Goal: Information Seeking & Learning: Learn about a topic

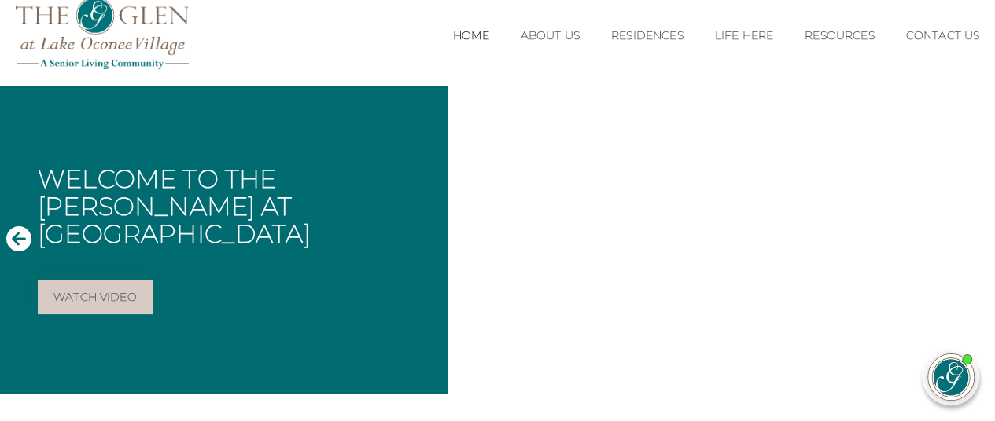
scroll to position [64, 0]
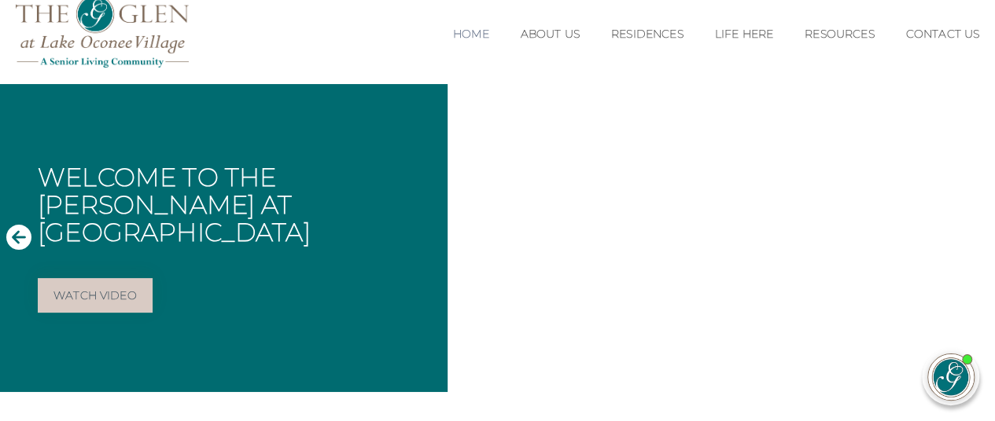
click at [469, 35] on link "Home" at bounding box center [471, 34] width 36 height 13
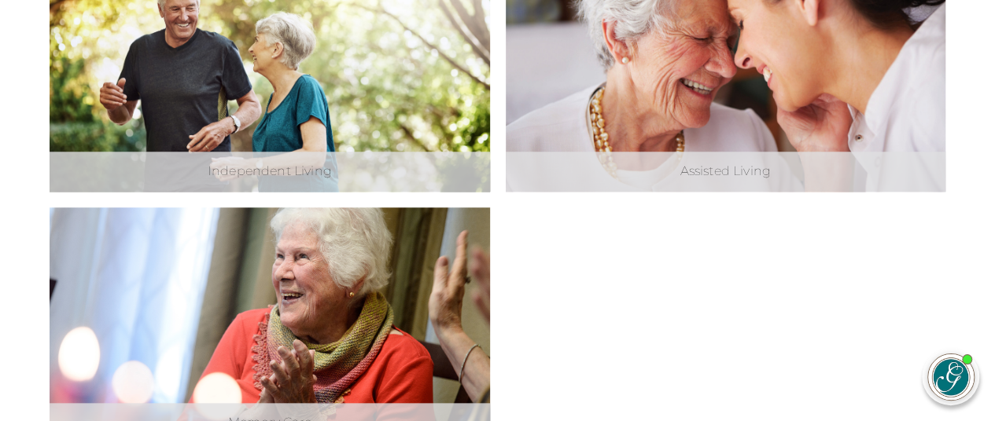
scroll to position [634, 0]
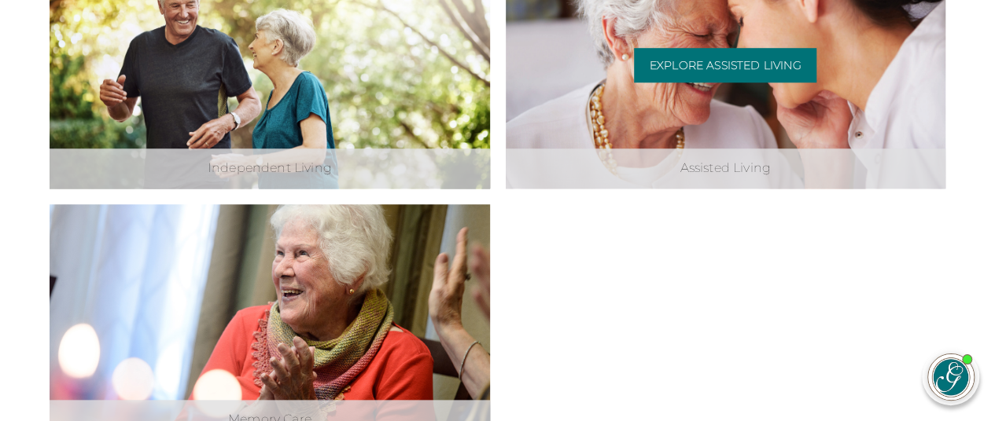
click at [738, 87] on div "Explore Assisted Living" at bounding box center [725, 71] width 183 height 46
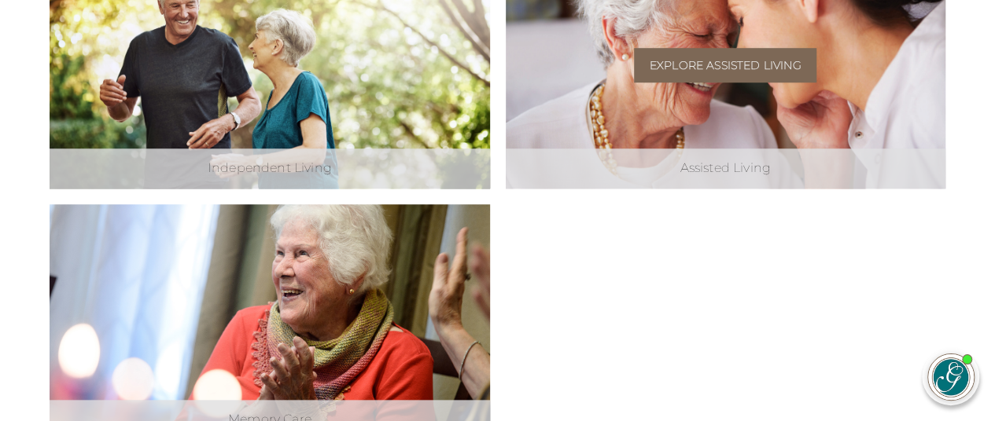
click at [727, 70] on link "Explore Assisted Living" at bounding box center [725, 65] width 183 height 35
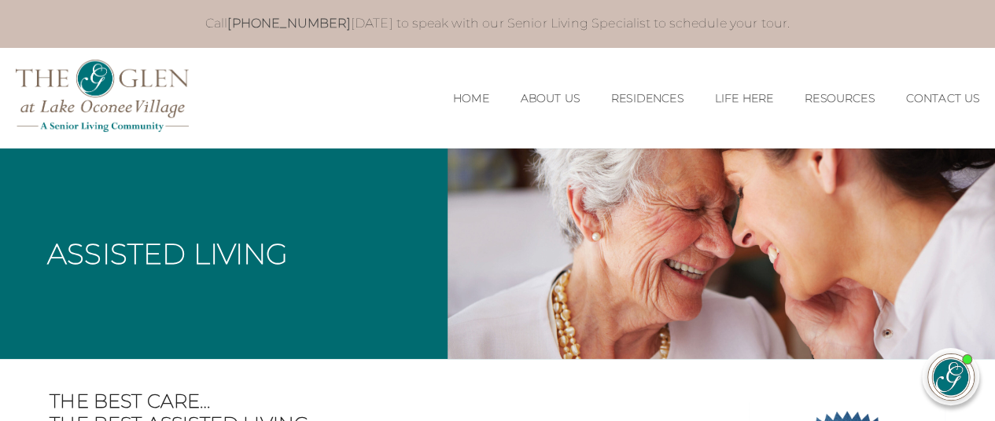
click at [743, 101] on link "Life Here" at bounding box center [743, 98] width 58 height 13
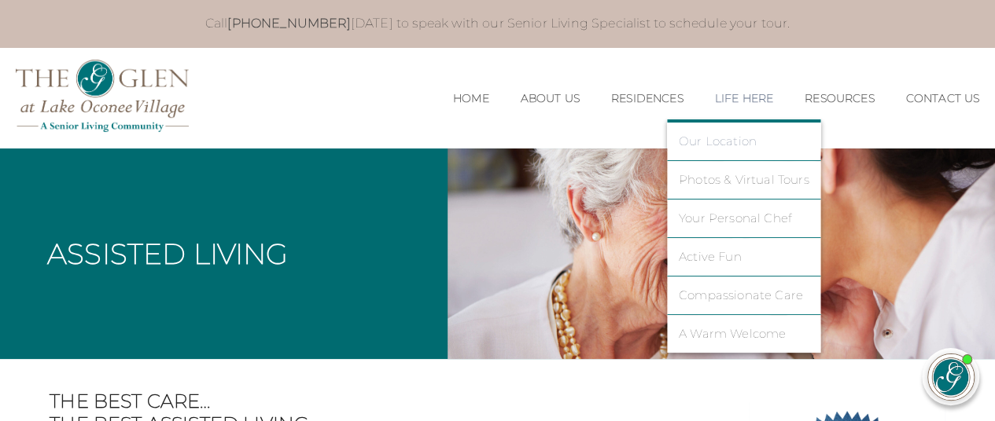
click at [715, 143] on link "Our Location" at bounding box center [744, 141] width 131 height 14
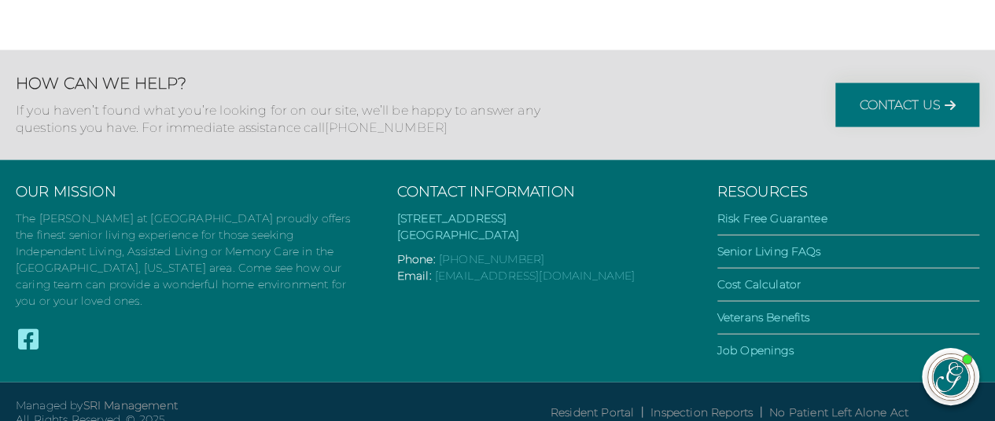
scroll to position [1671, 0]
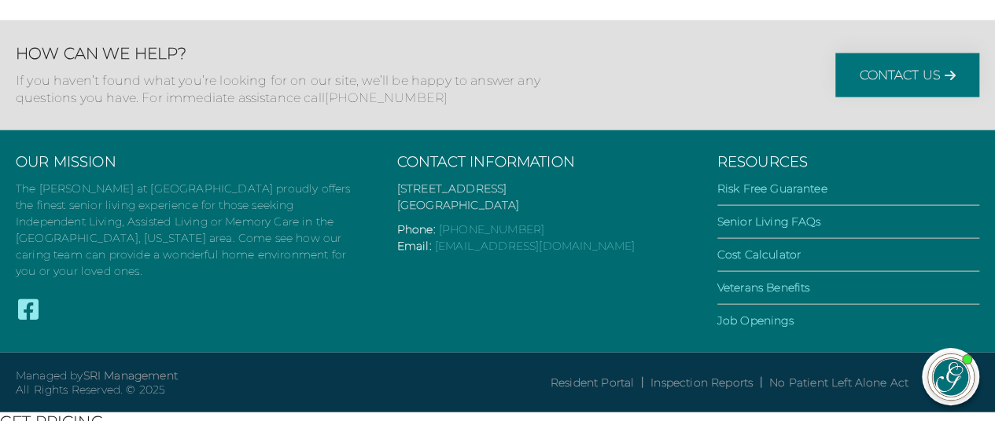
click at [461, 212] on link "1070 Old Salem Rd. Greensboro, GA 30642" at bounding box center [458, 197] width 123 height 31
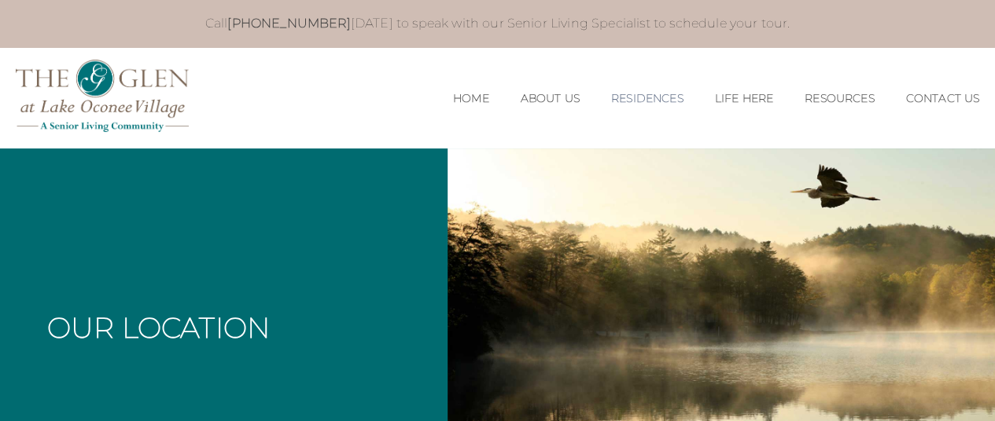
click at [638, 104] on link "Residences" at bounding box center [647, 98] width 72 height 13
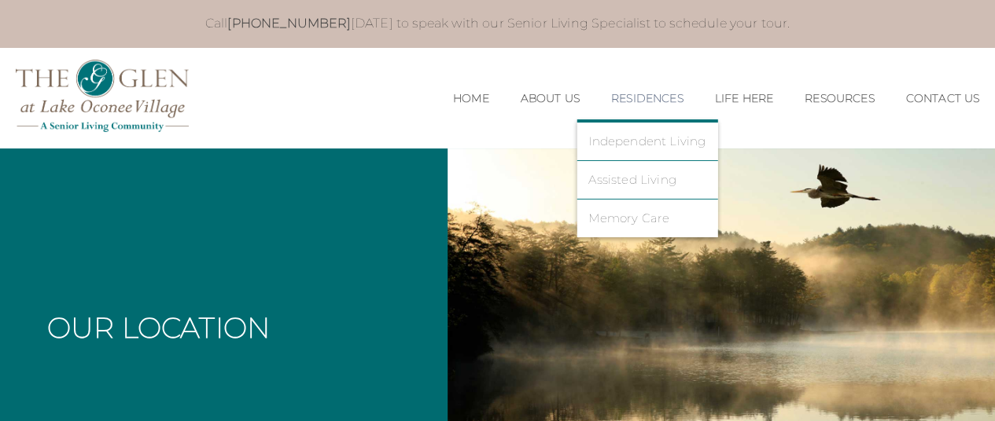
click at [631, 182] on link "Assisted Living" at bounding box center [646, 180] width 117 height 14
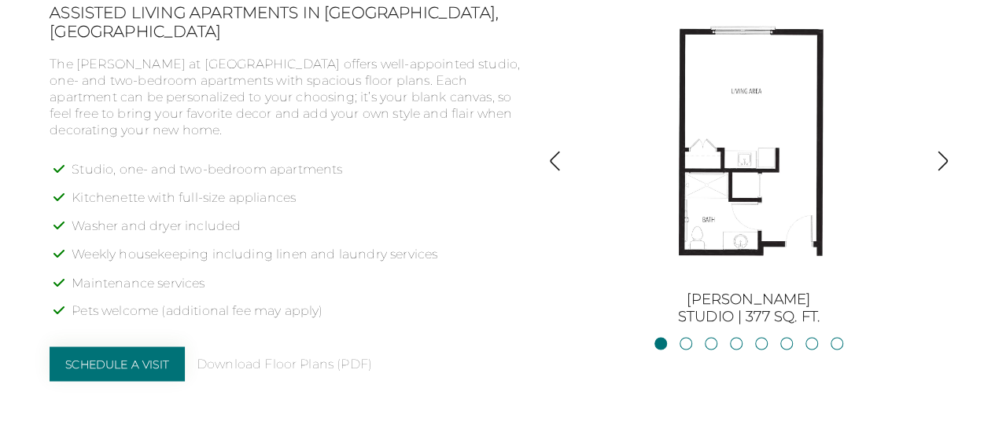
scroll to position [1211, 0]
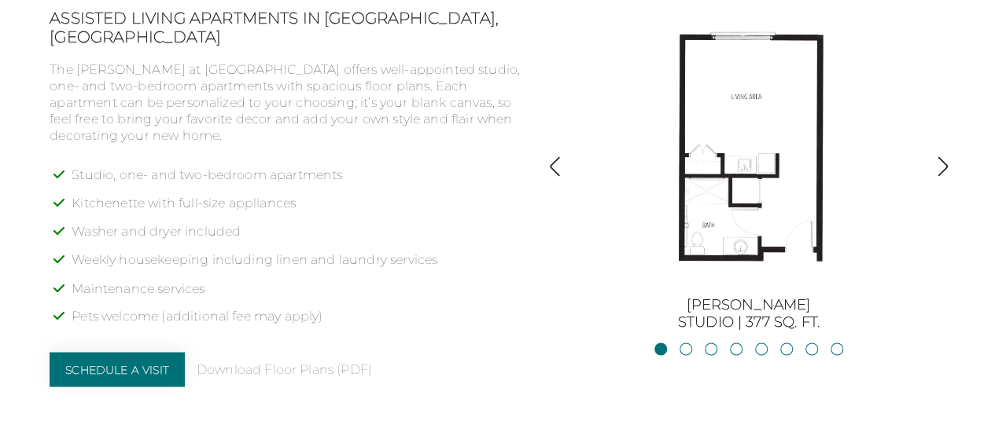
click at [940, 169] on img "button" at bounding box center [942, 166] width 21 height 21
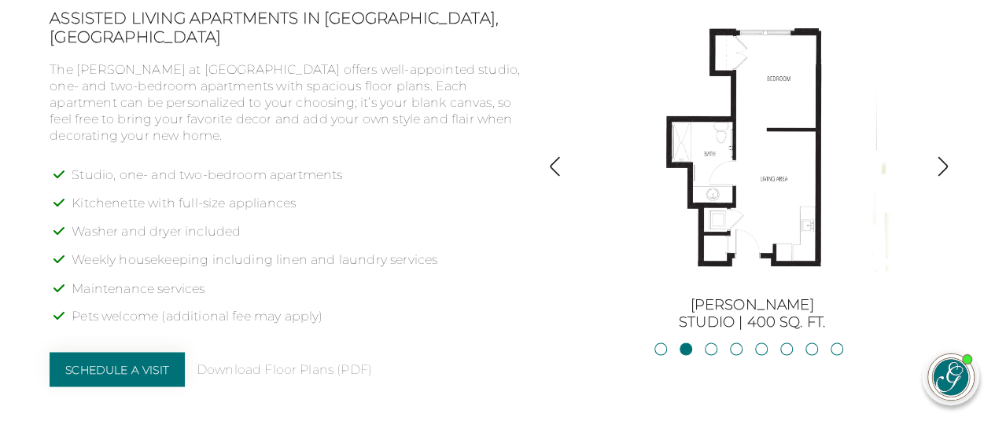
click at [939, 173] on img "button" at bounding box center [942, 166] width 21 height 21
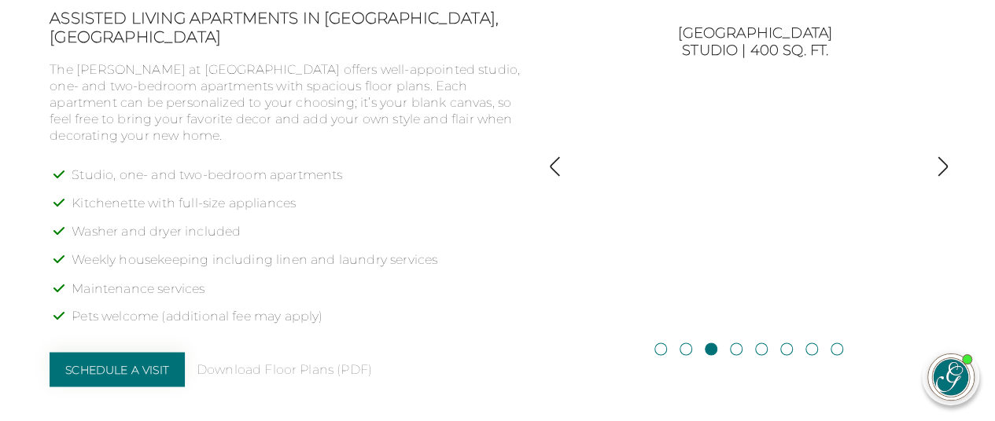
click at [948, 326] on iframe at bounding box center [831, 330] width 296 height 8
click at [594, 289] on div "Burton Studio | 377 sq. ft. Jackson Studio | 400 sq. ft. Blue Ridge Studio | 40…" at bounding box center [749, 170] width 354 height 322
click at [565, 175] on img "button" at bounding box center [554, 166] width 21 height 21
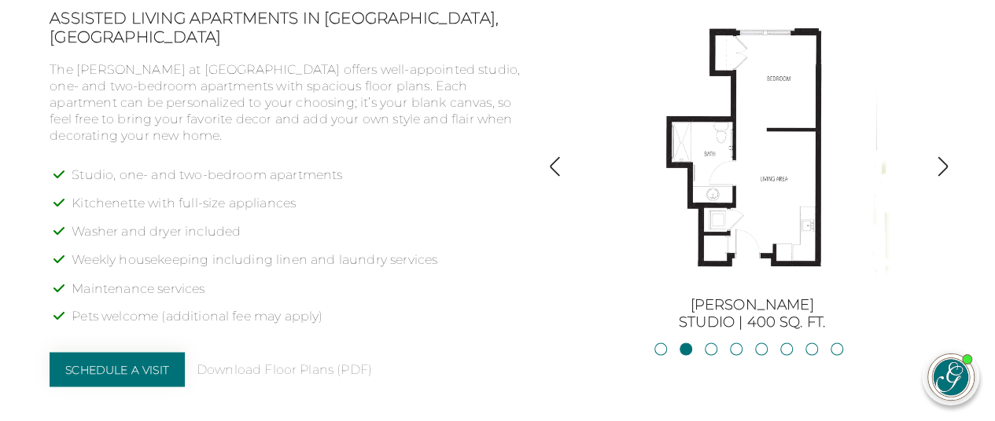
click at [951, 179] on button "button" at bounding box center [942, 168] width 21 height 24
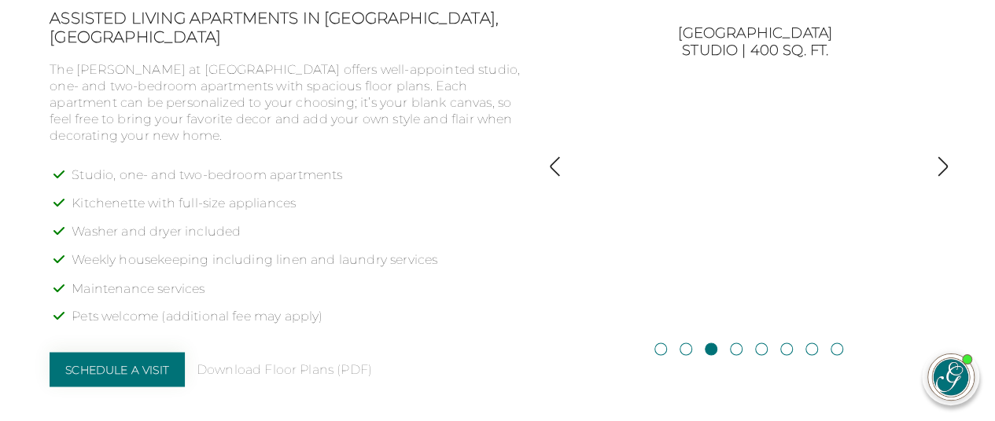
click at [946, 175] on img "button" at bounding box center [942, 166] width 21 height 21
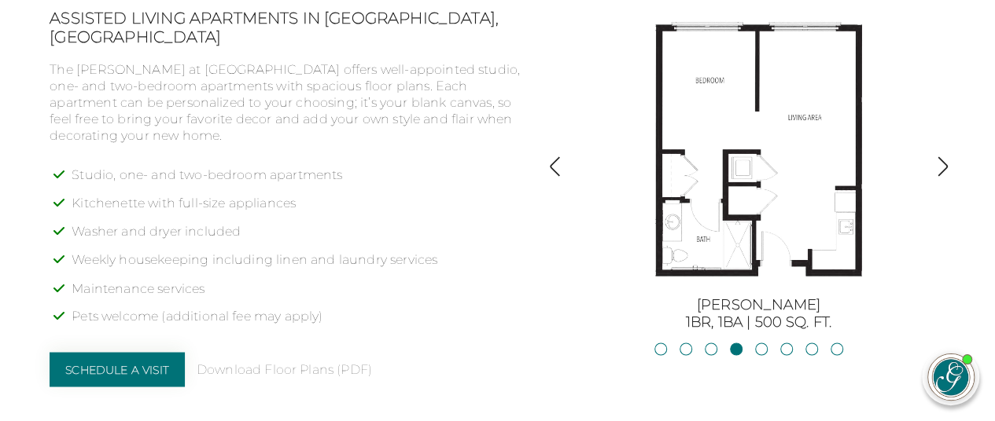
click at [937, 173] on img "button" at bounding box center [942, 166] width 21 height 21
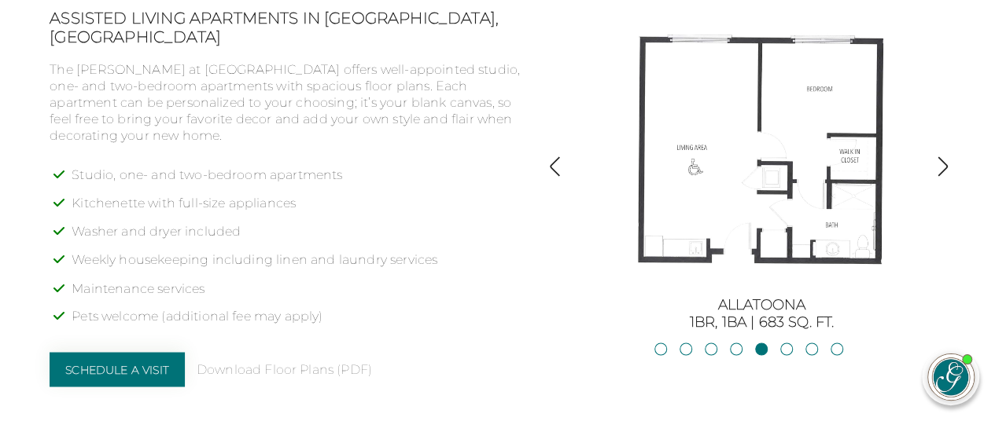
click at [945, 175] on img "button" at bounding box center [942, 166] width 21 height 21
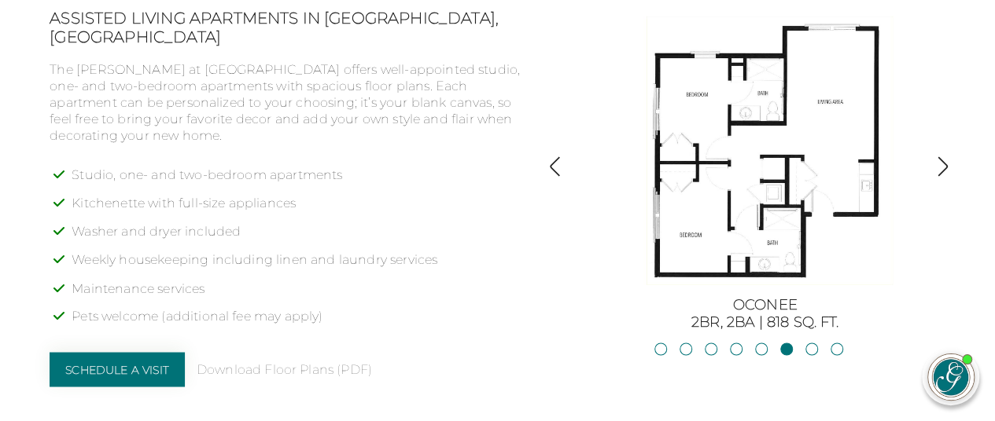
click at [759, 175] on img at bounding box center [765, 150] width 283 height 283
click at [936, 177] on img "button" at bounding box center [942, 166] width 21 height 21
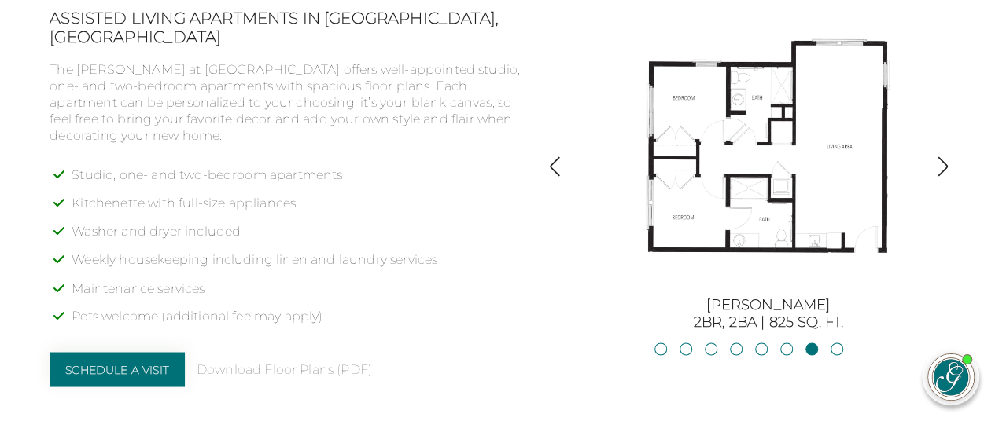
click at [933, 168] on img "button" at bounding box center [942, 166] width 21 height 21
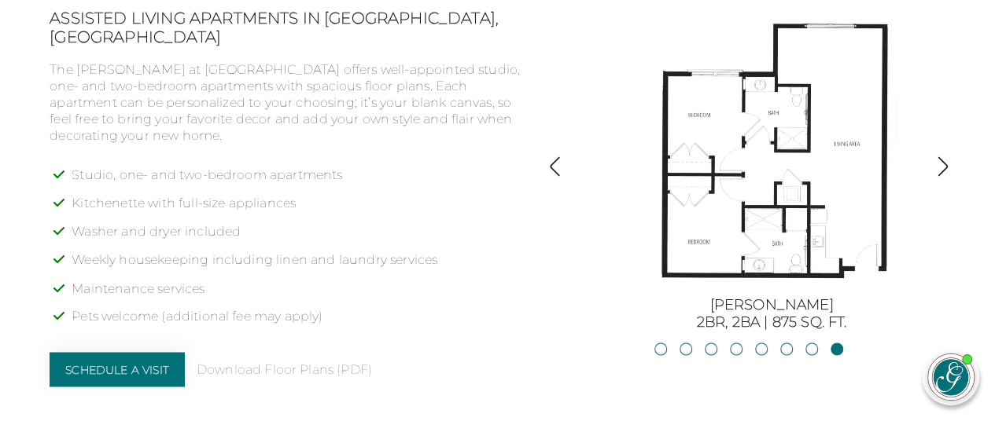
click at [547, 171] on img "button" at bounding box center [554, 166] width 21 height 21
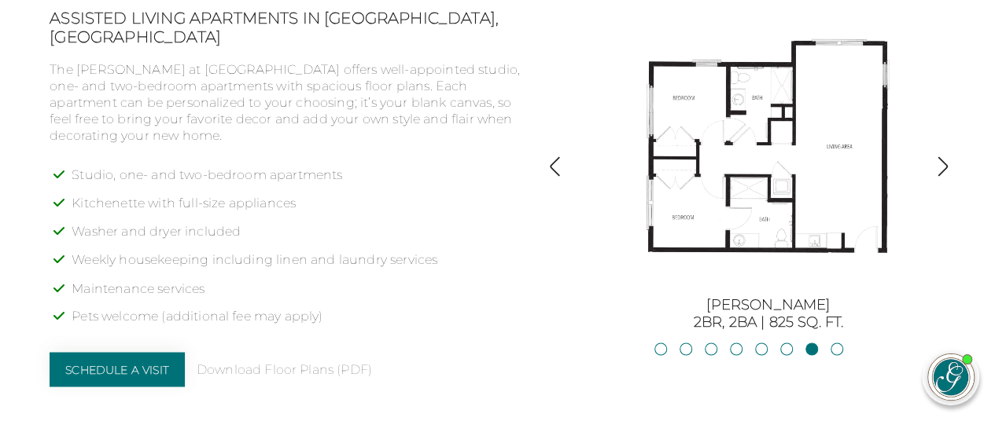
click at [552, 179] on button "button" at bounding box center [554, 168] width 21 height 24
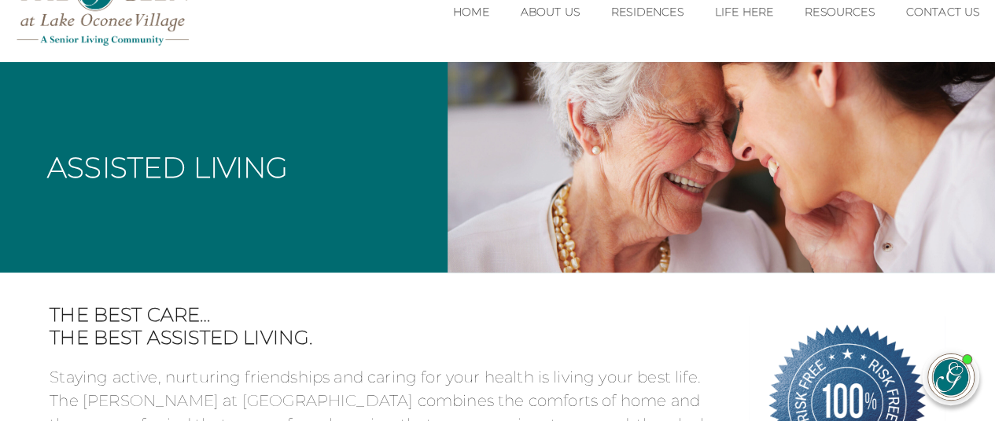
scroll to position [0, 0]
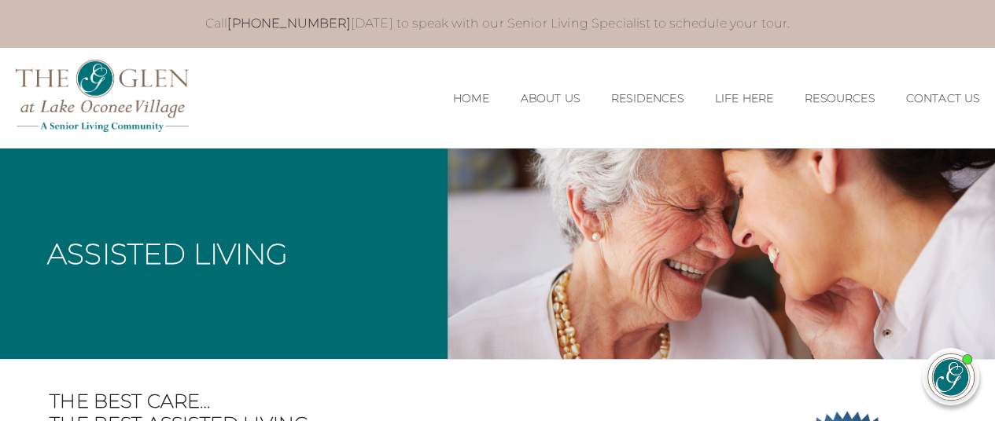
click at [165, 276] on div "Assisted Living" at bounding box center [223, 254] width 447 height 211
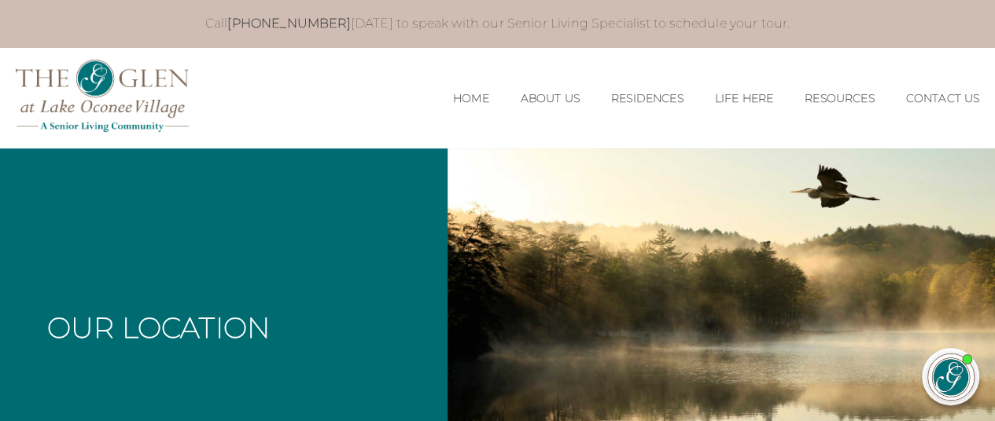
click at [454, 100] on link "Home" at bounding box center [471, 98] width 36 height 13
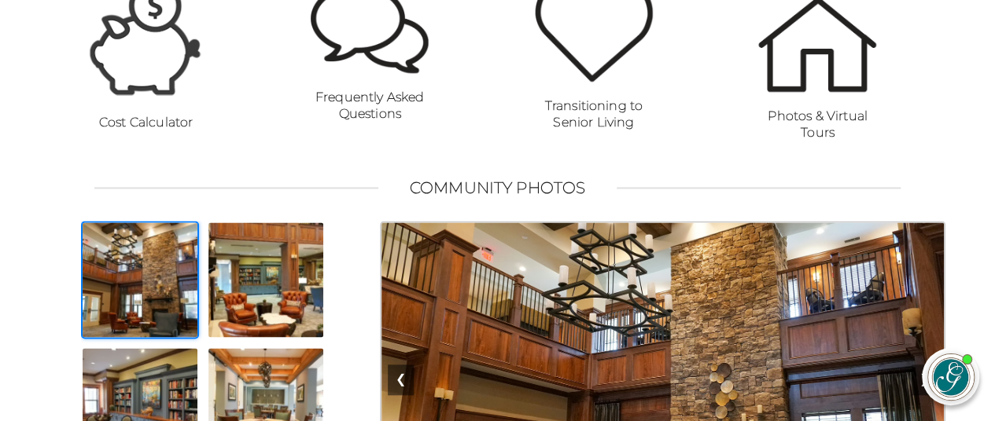
scroll to position [1212, 0]
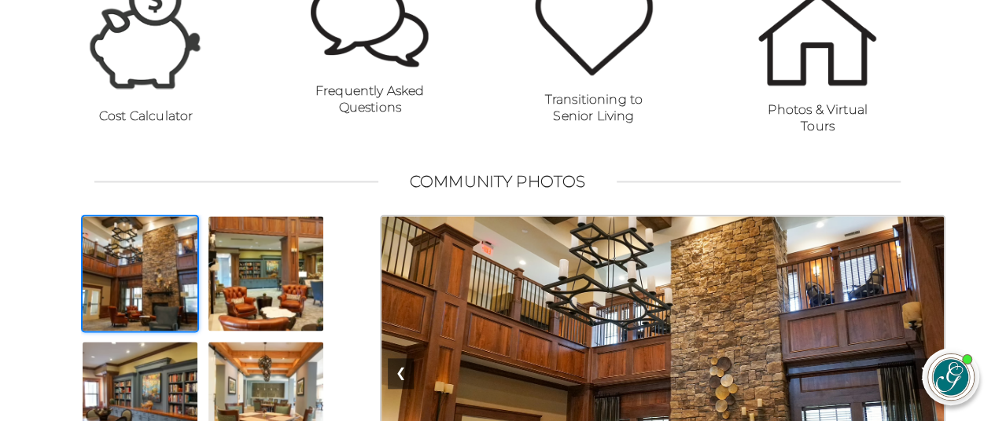
click at [822, 69] on img at bounding box center [817, 38] width 118 height 95
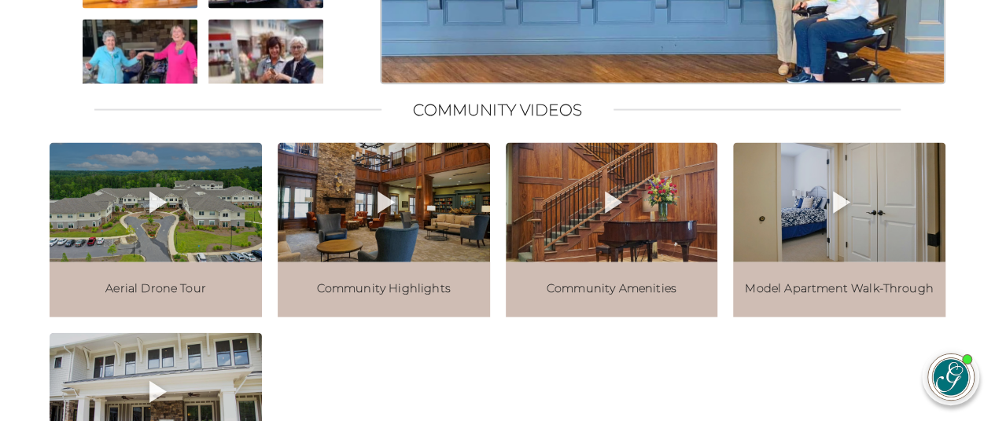
scroll to position [1688, 0]
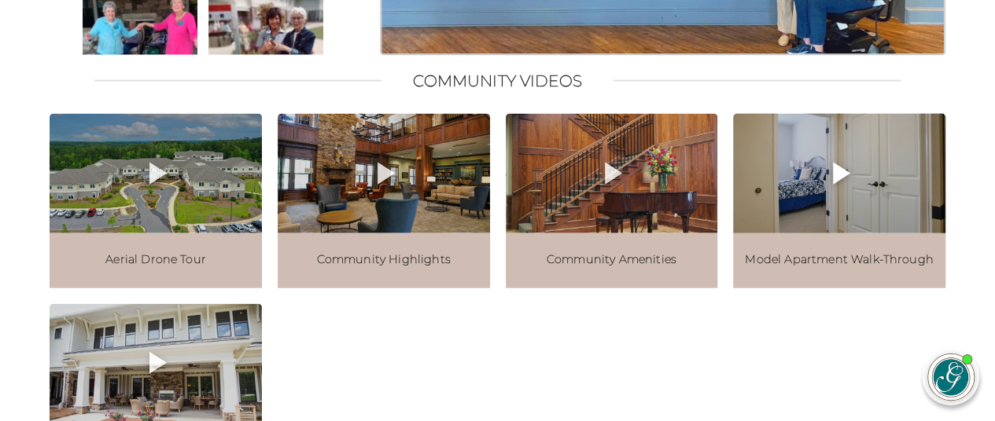
click at [833, 185] on icon at bounding box center [841, 174] width 17 height 22
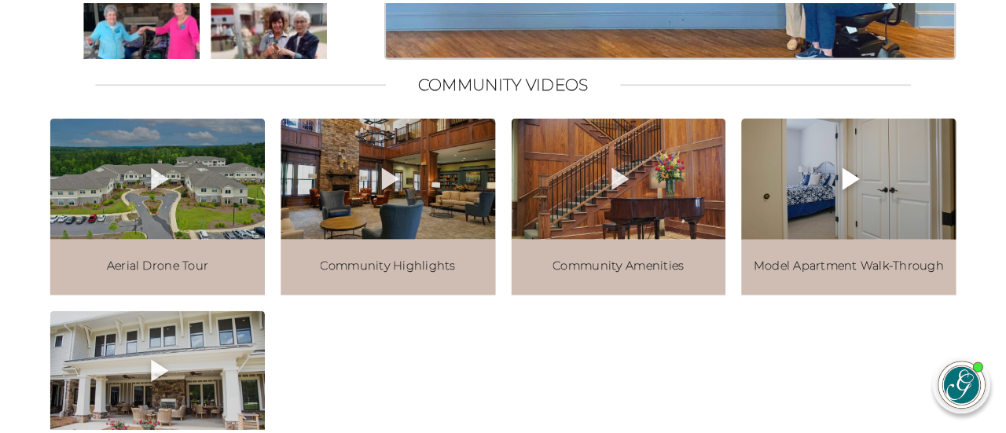
scroll to position [1697, 0]
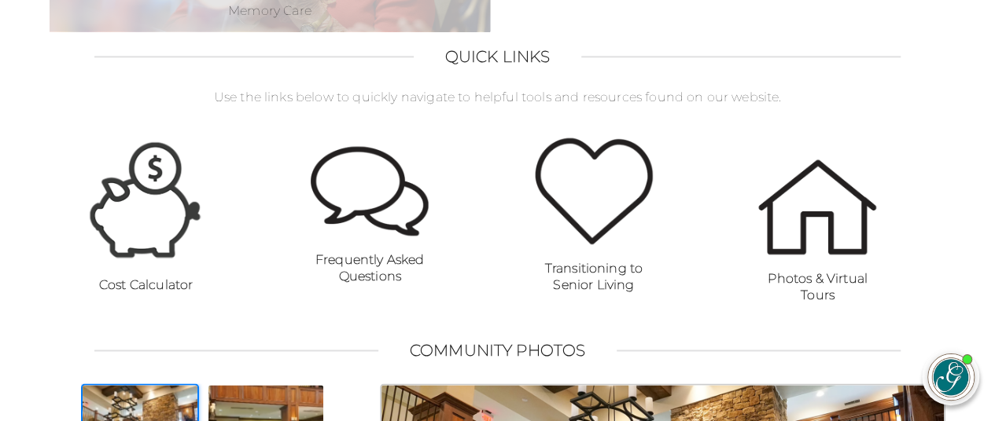
scroll to position [1041, 0]
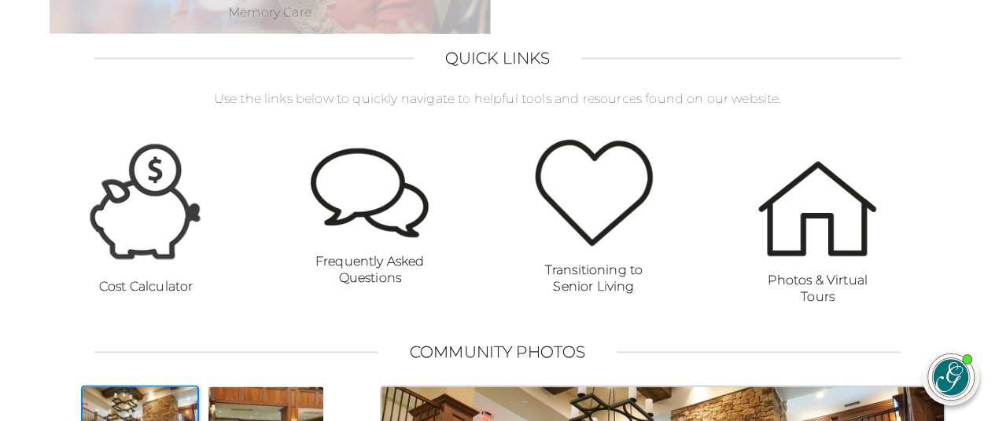
click at [135, 224] on img at bounding box center [146, 201] width 118 height 124
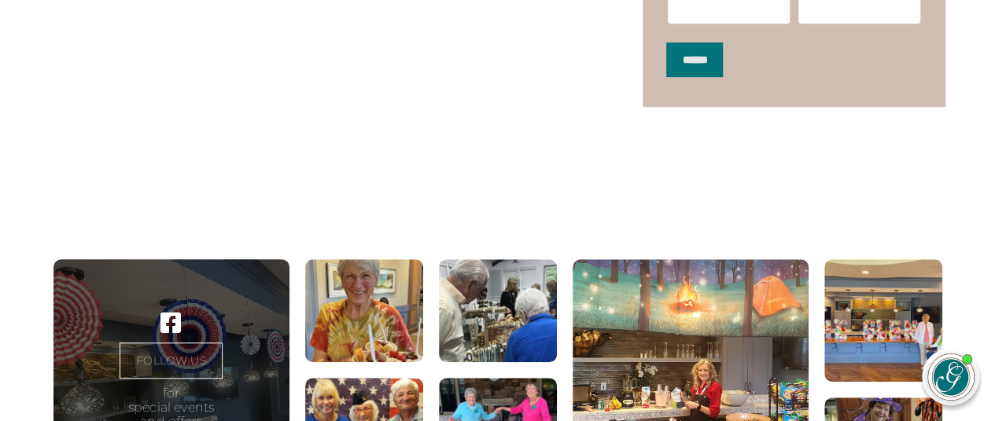
scroll to position [499, 0]
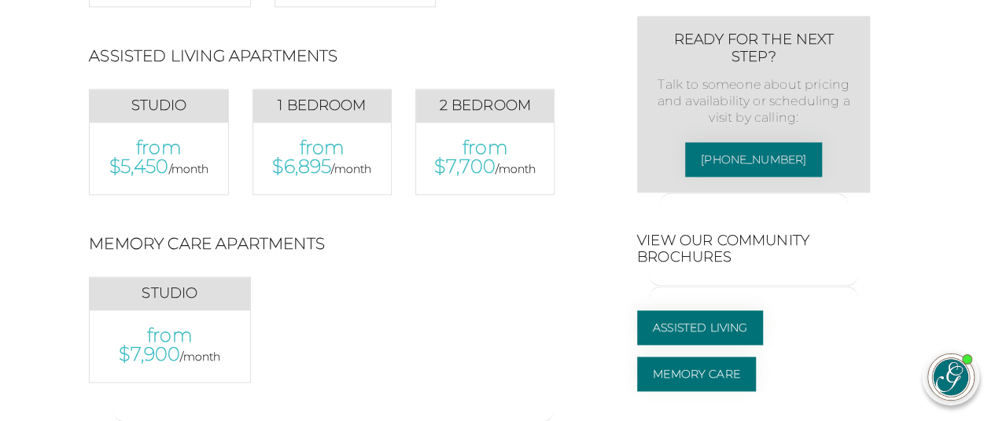
scroll to position [948, 8]
click at [474, 168] on p "from $7,700 /month" at bounding box center [485, 158] width 106 height 40
click at [682, 345] on link "Assisted Living" at bounding box center [700, 328] width 126 height 35
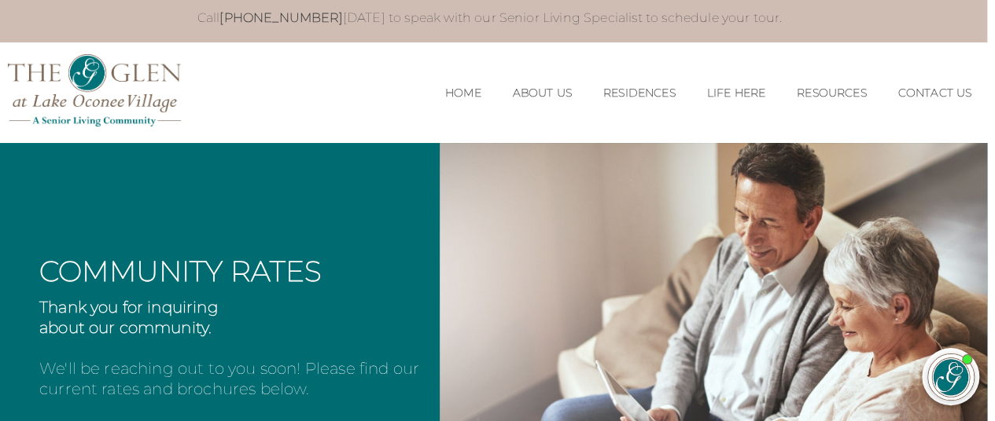
scroll to position [0, 8]
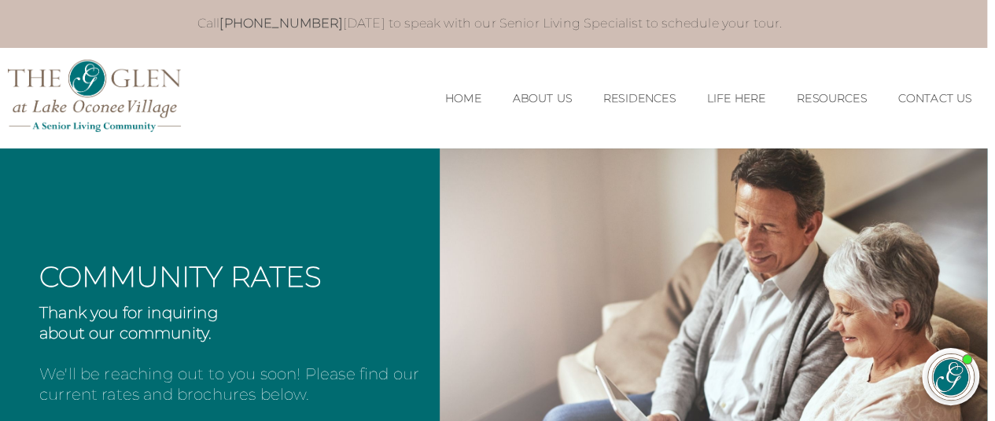
click at [635, 103] on link "Residences" at bounding box center [639, 98] width 72 height 13
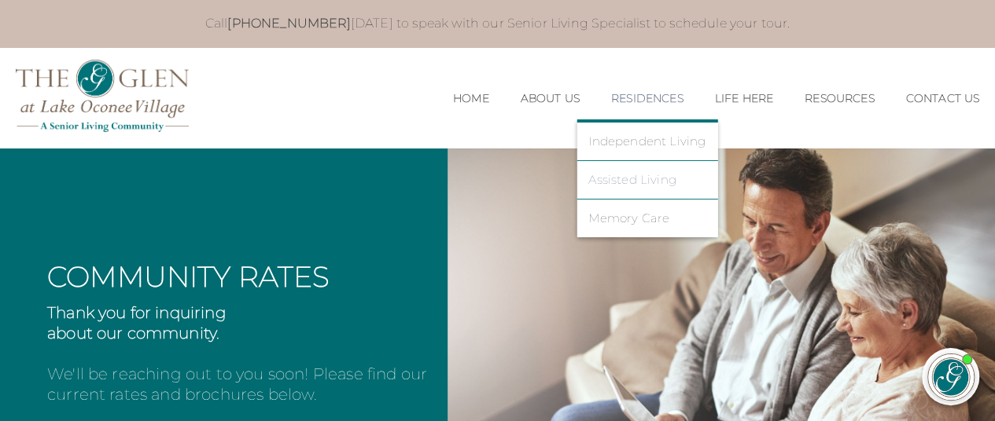
click at [629, 180] on link "Assisted Living" at bounding box center [646, 180] width 117 height 14
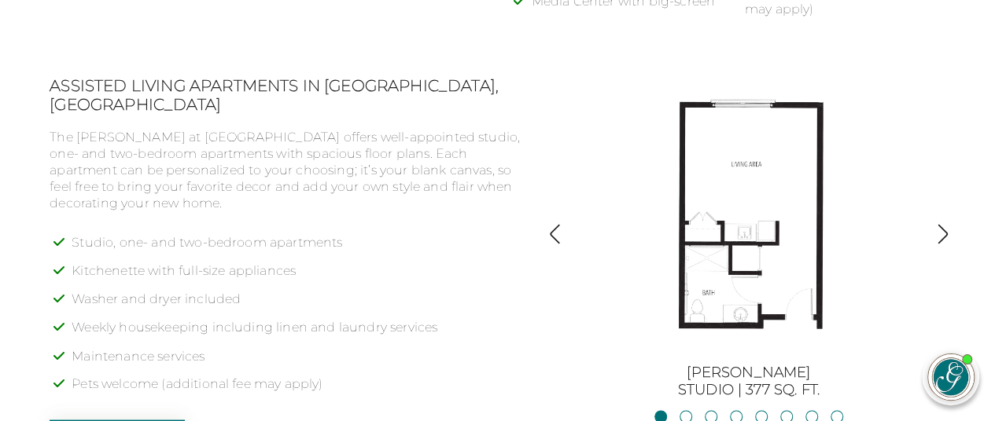
scroll to position [1150, 0]
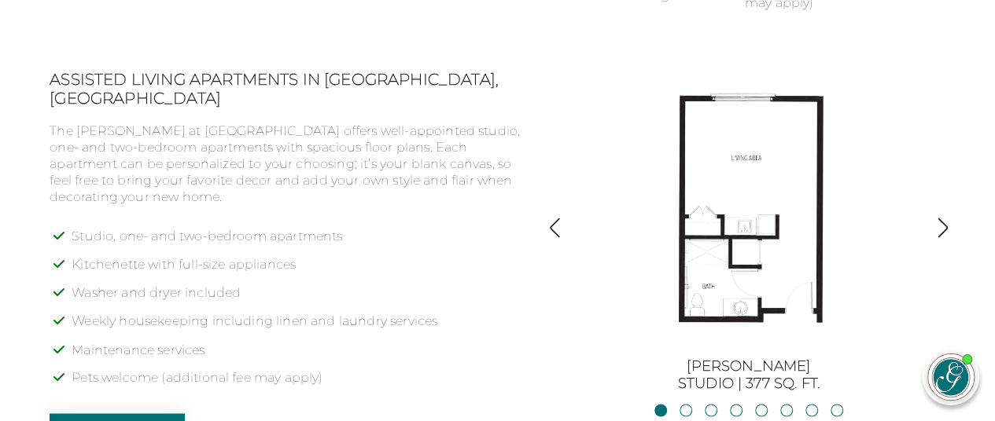
click at [935, 230] on img "button" at bounding box center [942, 227] width 21 height 21
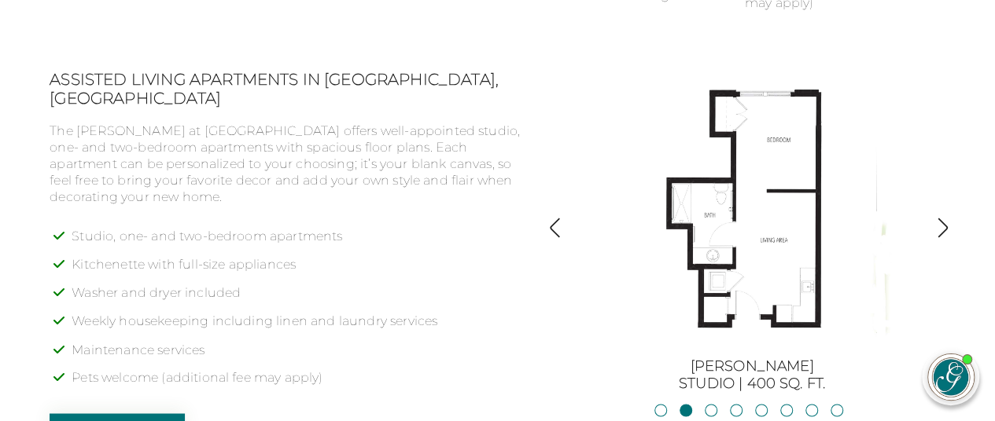
click at [940, 238] on img "button" at bounding box center [942, 227] width 21 height 21
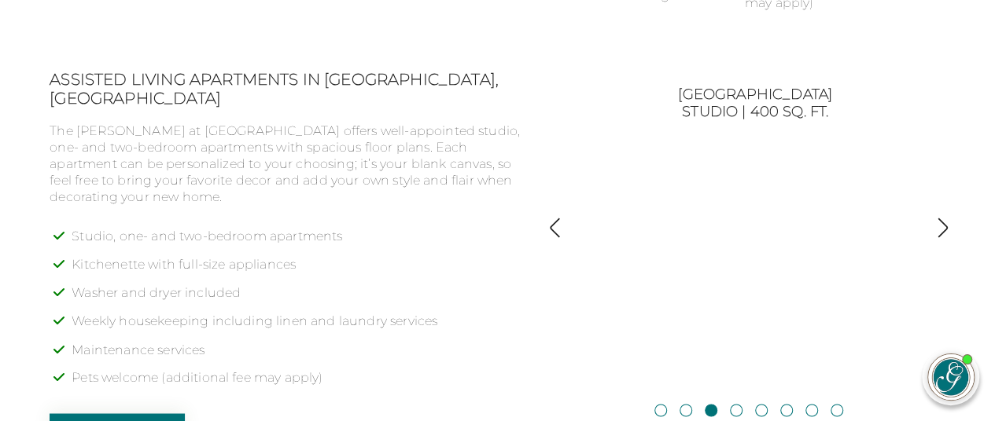
click at [940, 237] on img "button" at bounding box center [942, 227] width 21 height 21
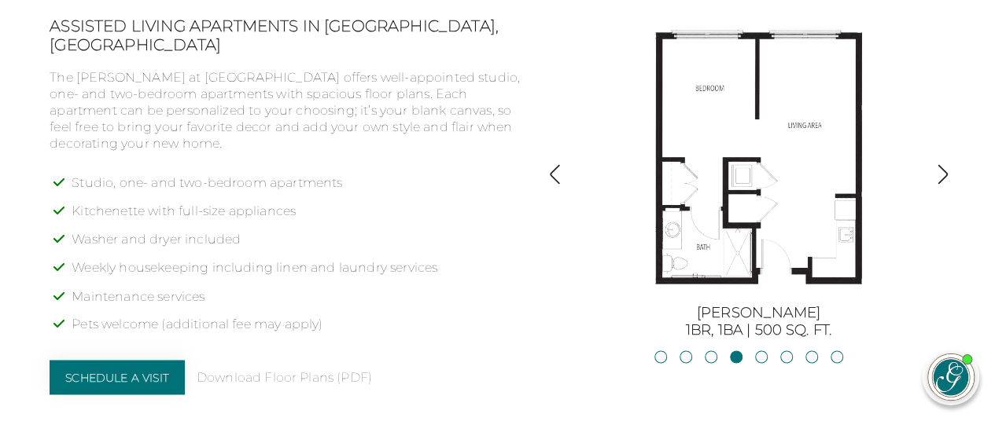
scroll to position [1201, 0]
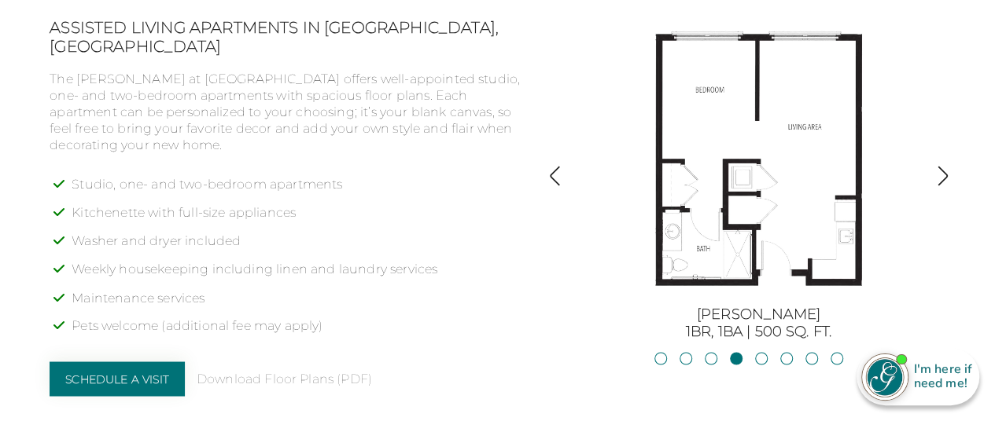
click at [938, 189] on button "button" at bounding box center [942, 177] width 21 height 24
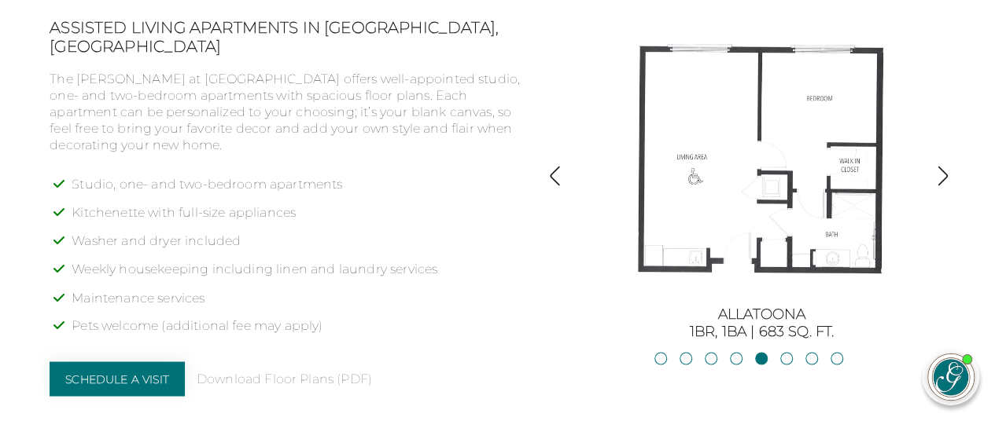
click at [947, 181] on img "button" at bounding box center [942, 175] width 21 height 21
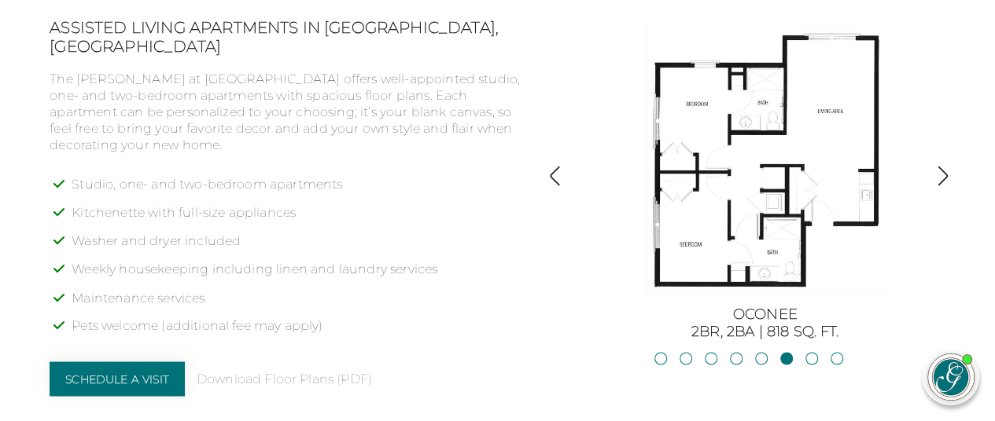
click at [938, 182] on img "button" at bounding box center [942, 175] width 21 height 21
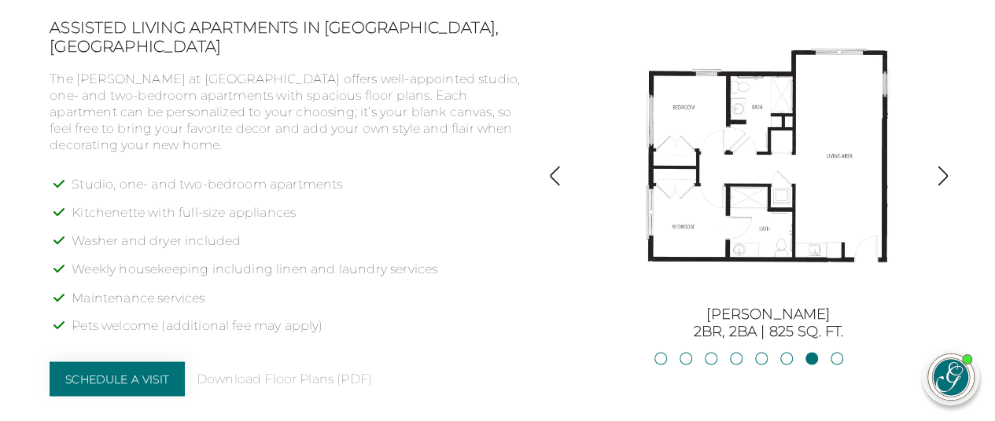
click at [932, 186] on img "button" at bounding box center [942, 175] width 21 height 21
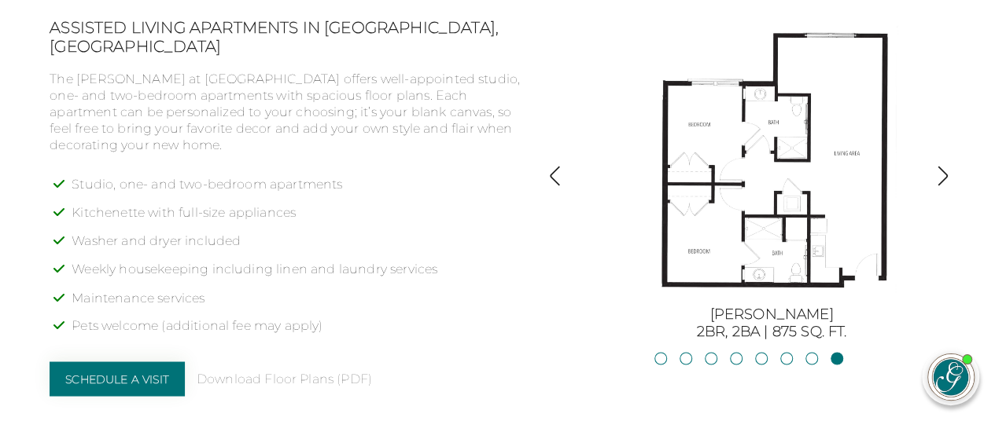
click at [564, 182] on img "button" at bounding box center [554, 175] width 21 height 21
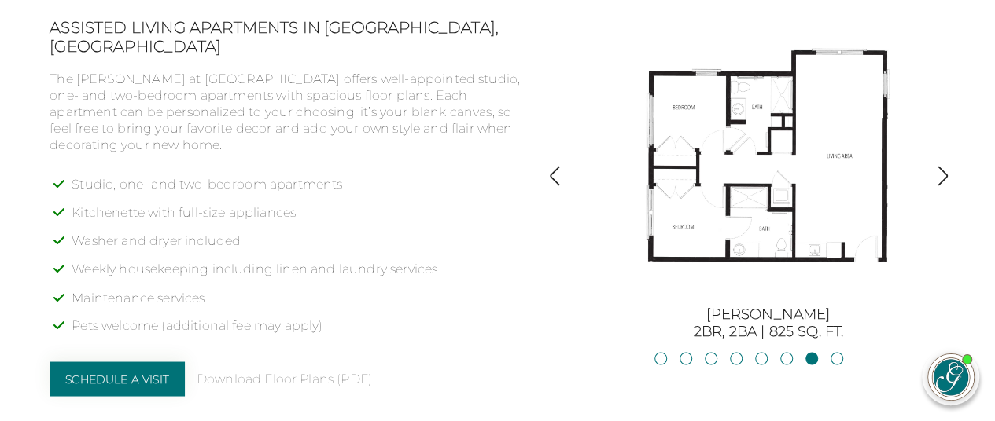
click at [557, 182] on img "button" at bounding box center [554, 175] width 21 height 21
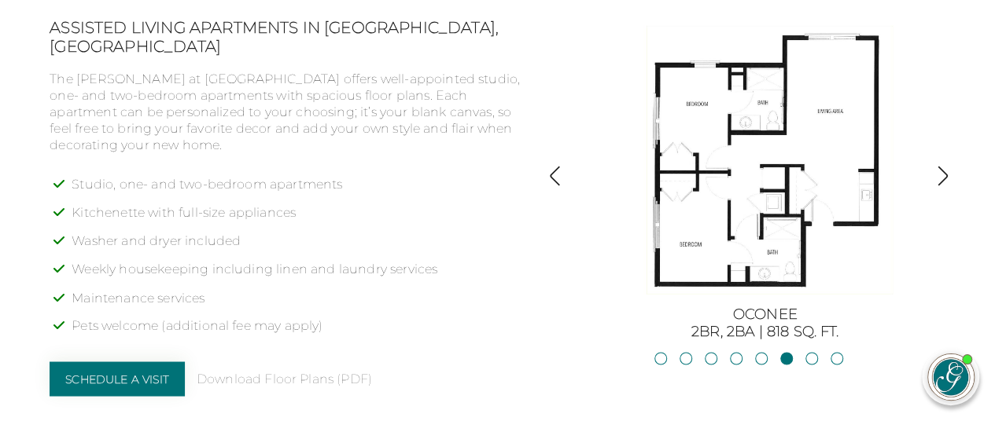
click at [938, 184] on img "button" at bounding box center [942, 175] width 21 height 21
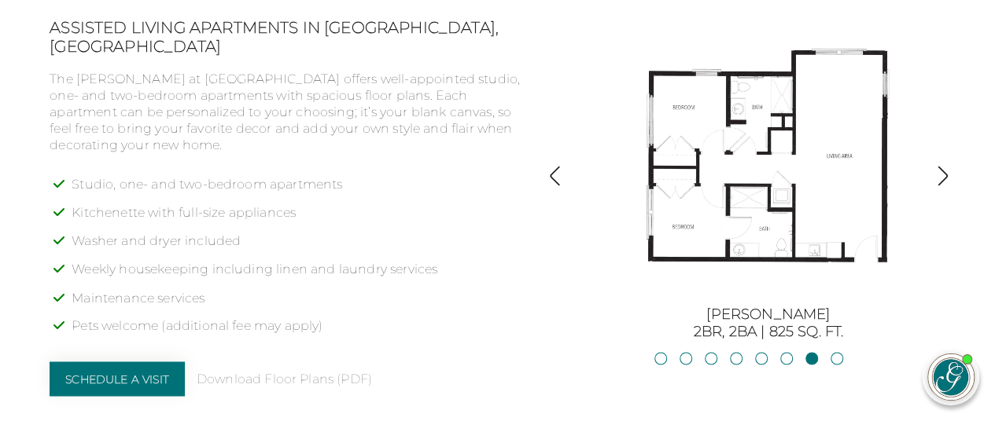
click at [944, 179] on img "button" at bounding box center [942, 175] width 21 height 21
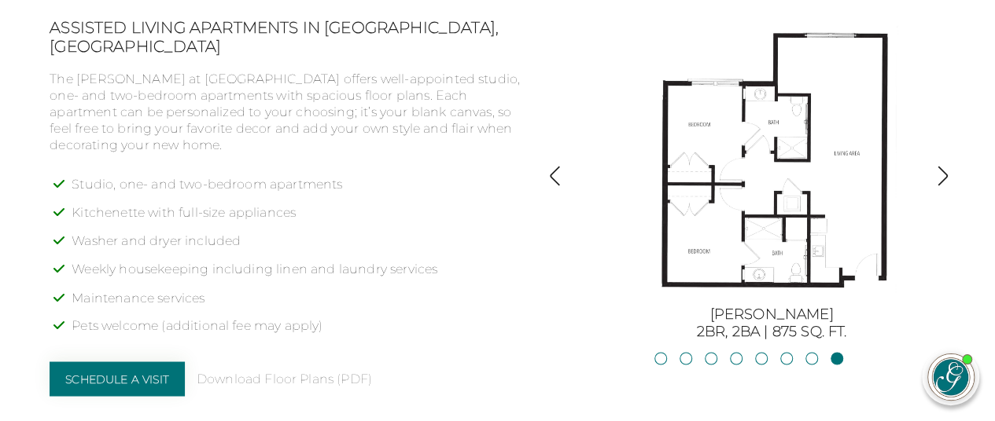
click at [945, 186] on img "button" at bounding box center [942, 175] width 21 height 21
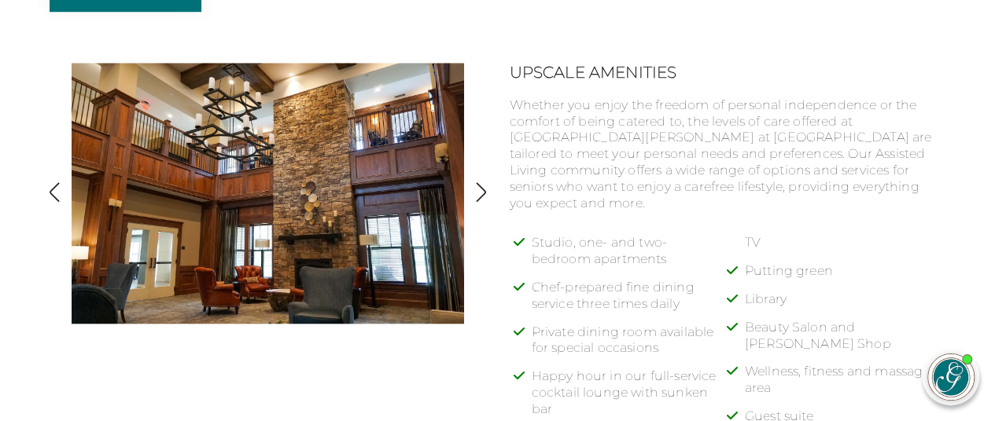
scroll to position [599, 0]
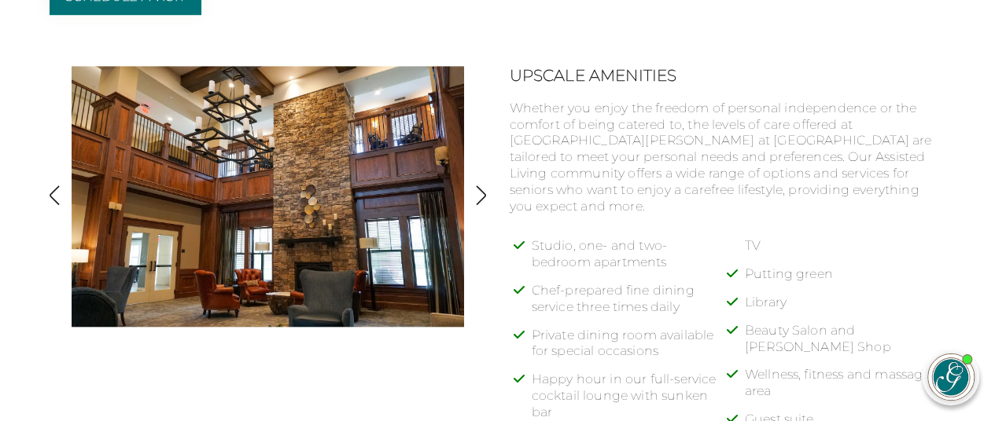
click at [476, 203] on img "button" at bounding box center [480, 195] width 21 height 21
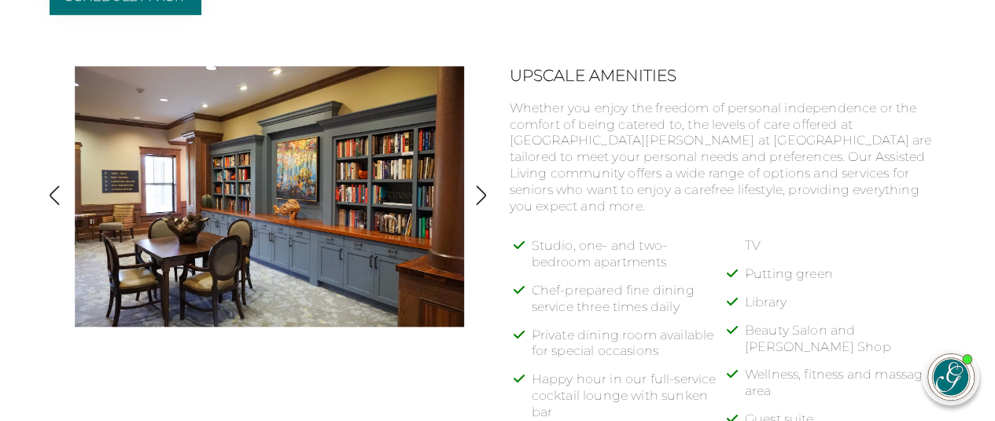
click at [472, 206] on img "button" at bounding box center [480, 195] width 21 height 21
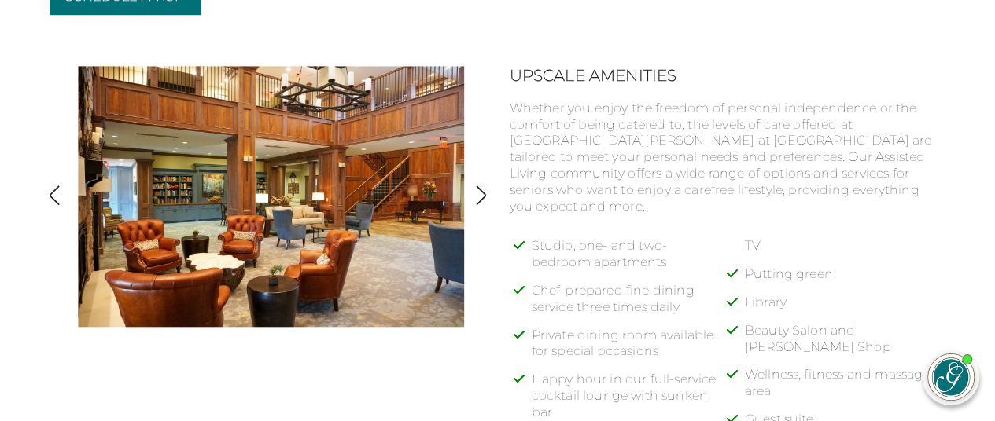
click at [472, 195] on img "button" at bounding box center [480, 195] width 21 height 21
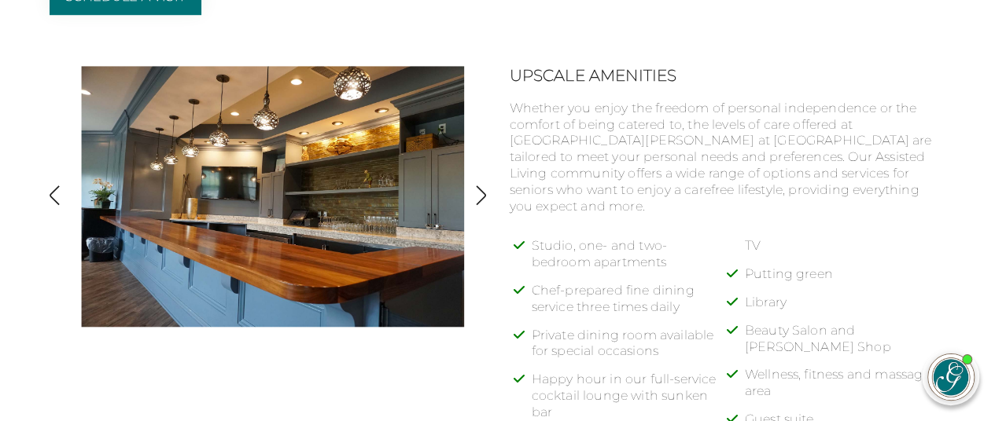
click at [480, 206] on img "button" at bounding box center [480, 195] width 21 height 21
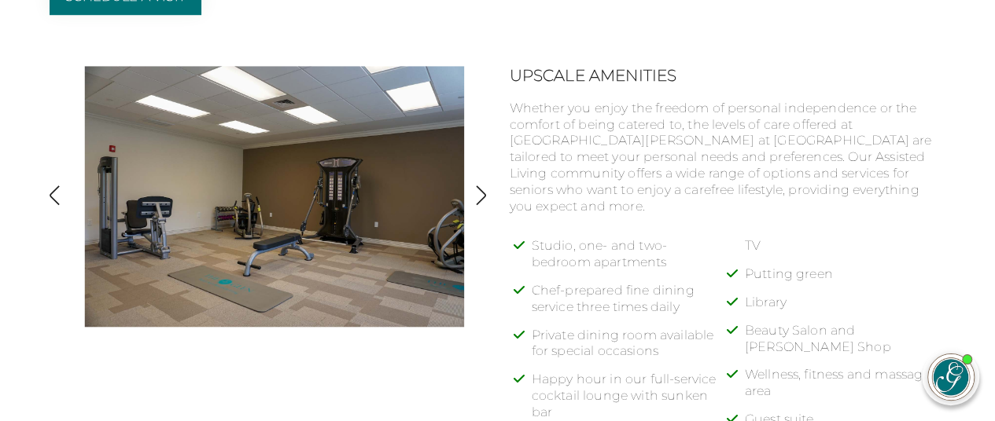
click at [474, 204] on img "button" at bounding box center [480, 195] width 21 height 21
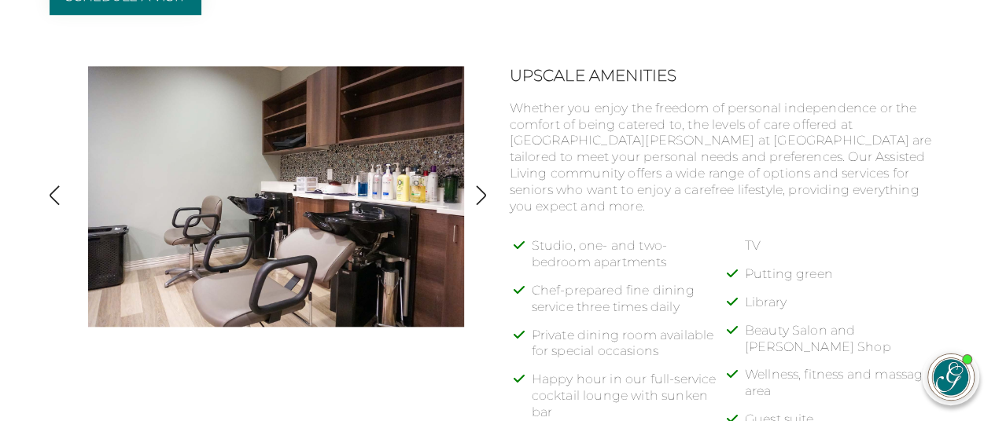
click at [480, 193] on img "button" at bounding box center [480, 195] width 21 height 21
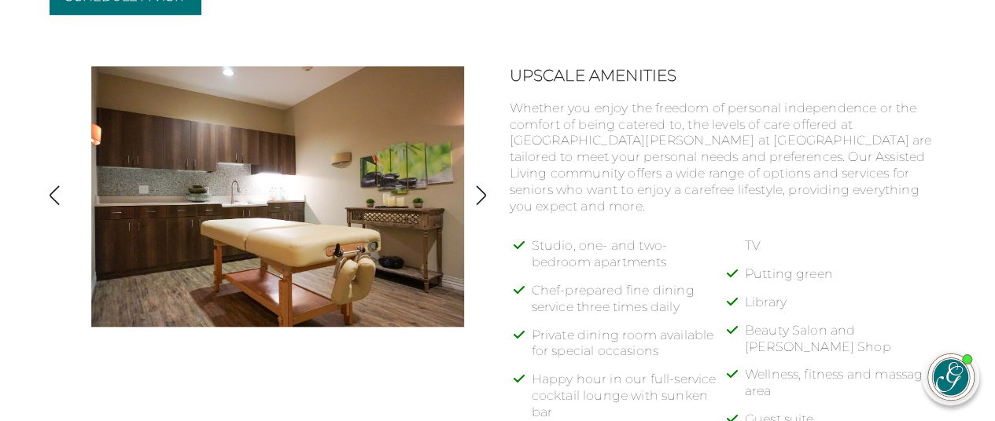
click at [475, 195] on img "button" at bounding box center [480, 195] width 21 height 21
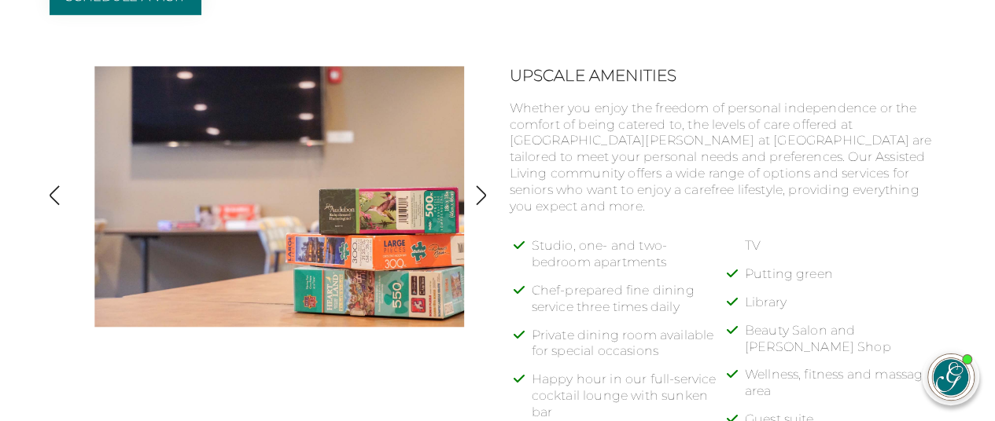
click at [475, 197] on img "button" at bounding box center [480, 195] width 21 height 21
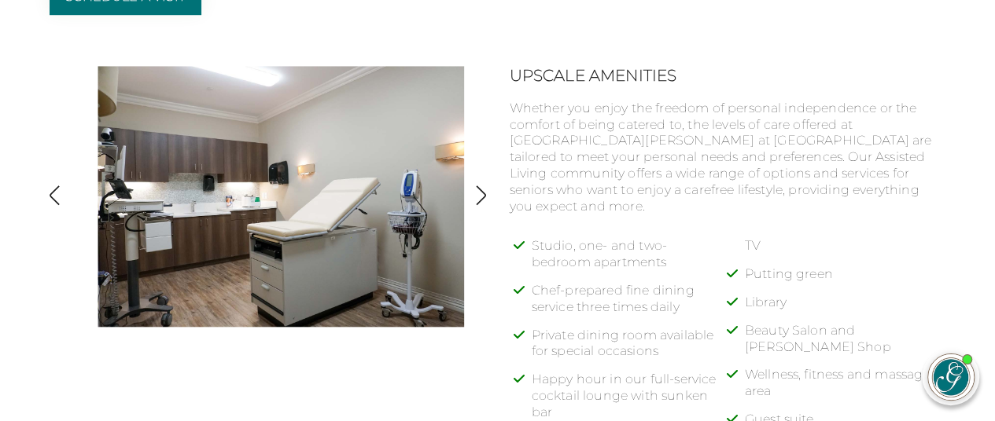
click at [473, 201] on img "button" at bounding box center [480, 195] width 21 height 21
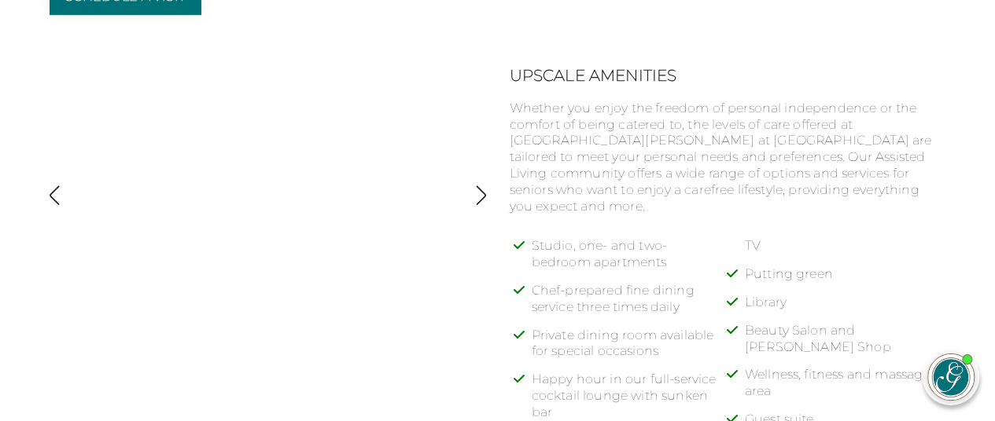
click at [476, 198] on img "button" at bounding box center [480, 195] width 21 height 21
click at [57, 201] on img "button" at bounding box center [54, 195] width 21 height 21
click at [62, 199] on img "button" at bounding box center [54, 195] width 21 height 21
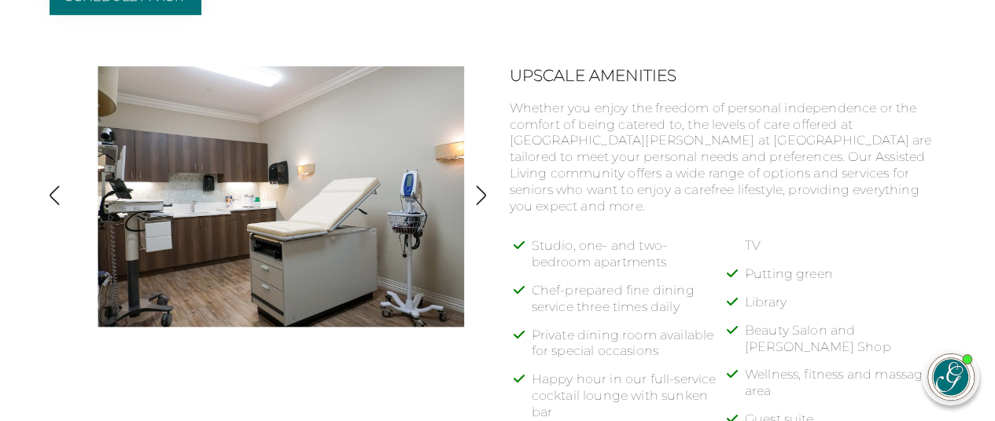
click at [55, 198] on img "button" at bounding box center [54, 195] width 21 height 21
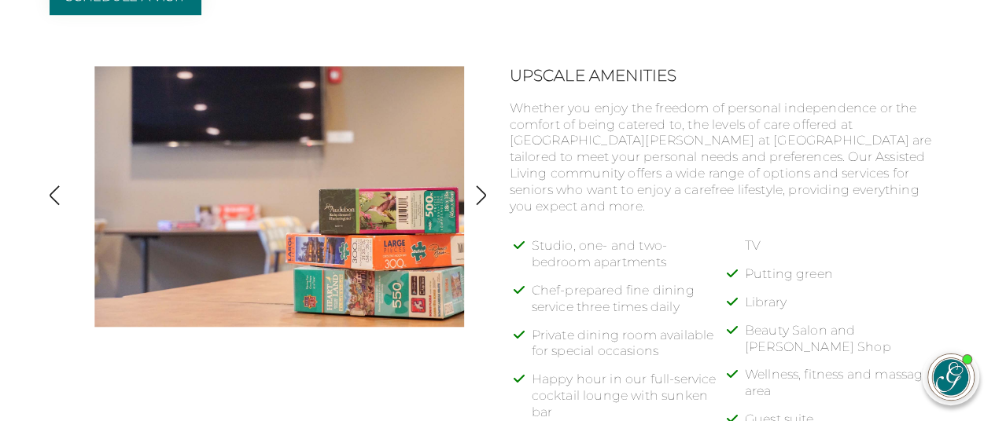
click at [64, 193] on img "button" at bounding box center [54, 195] width 21 height 21
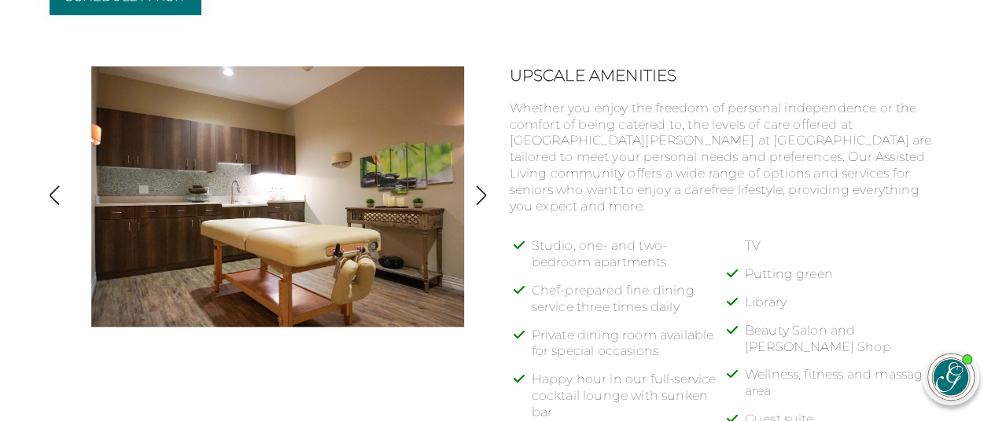
click at [48, 209] on button "button" at bounding box center [54, 197] width 21 height 24
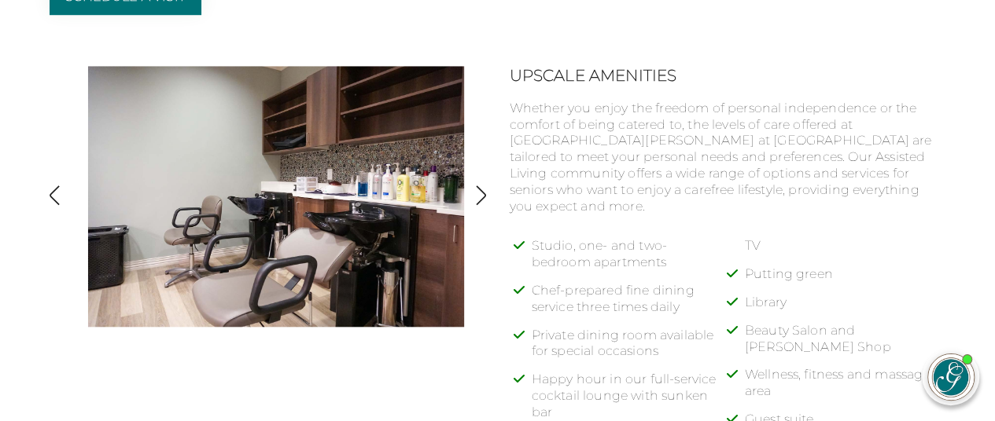
click at [49, 200] on img "button" at bounding box center [54, 195] width 21 height 21
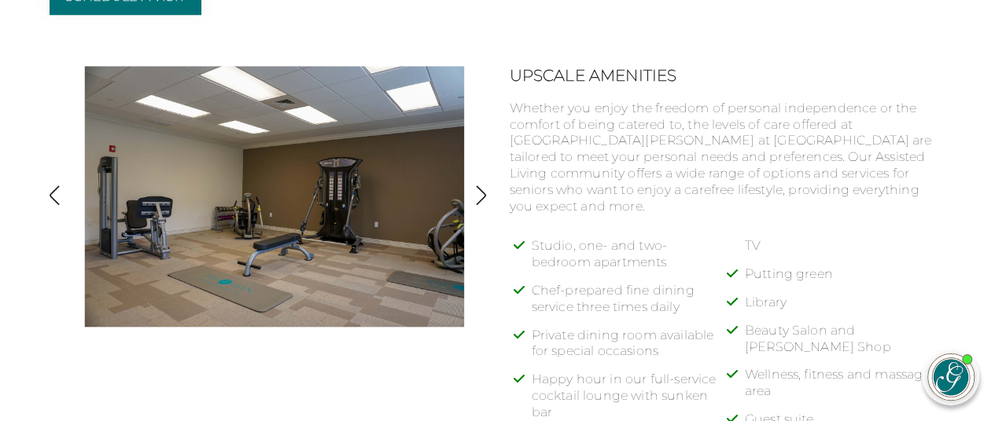
click at [51, 193] on img "button" at bounding box center [54, 195] width 21 height 21
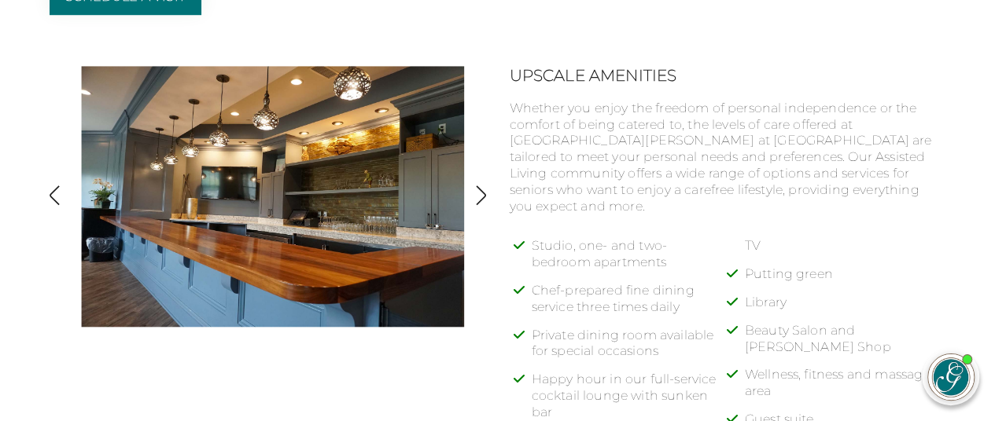
click at [59, 203] on img "button" at bounding box center [54, 195] width 21 height 21
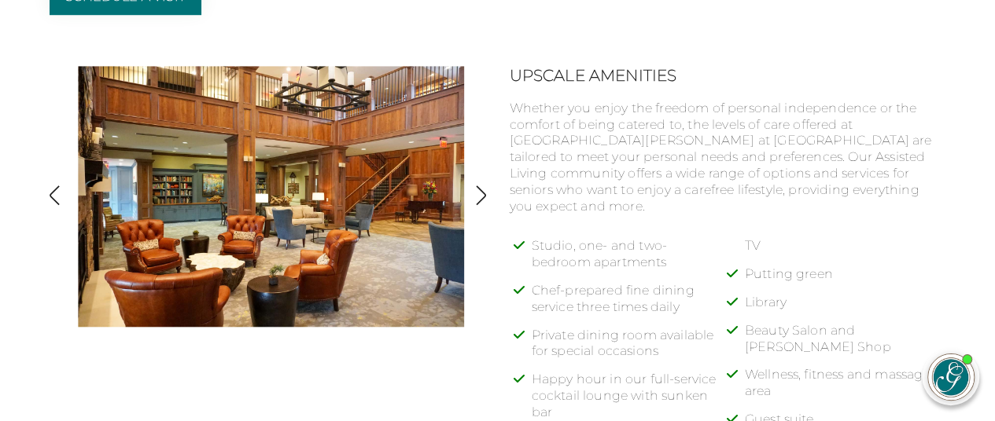
click at [55, 206] on img "button" at bounding box center [54, 195] width 21 height 21
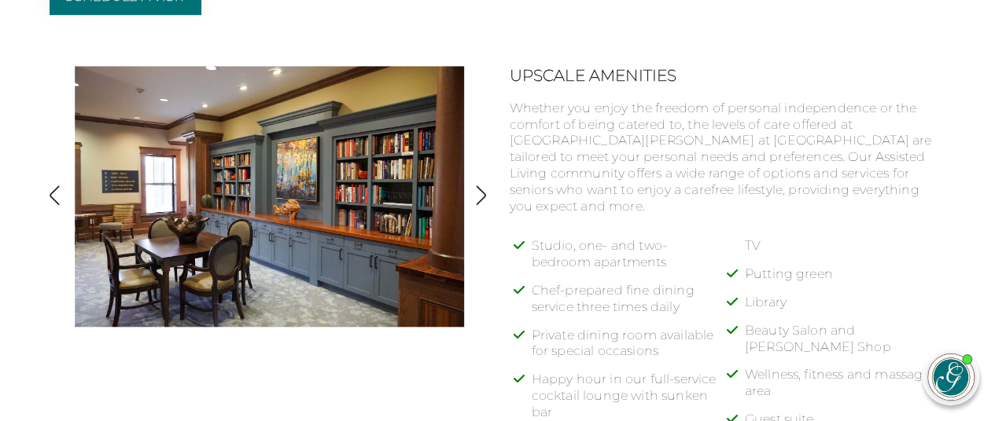
click at [60, 204] on img "button" at bounding box center [54, 195] width 21 height 21
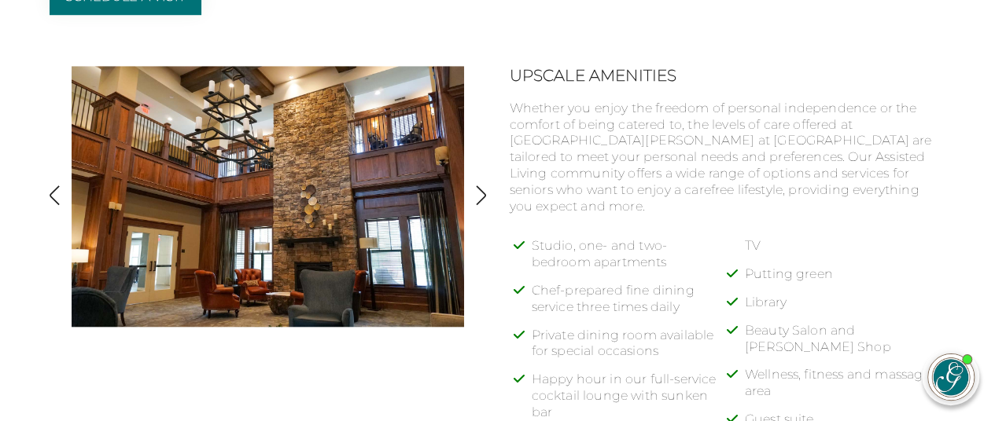
click at [55, 206] on img "button" at bounding box center [54, 195] width 21 height 21
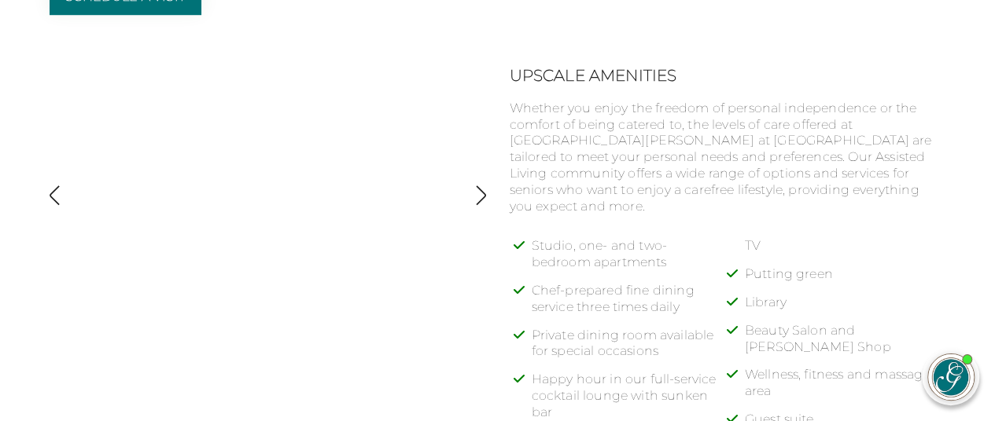
click at [475, 195] on img "button" at bounding box center [480, 195] width 21 height 21
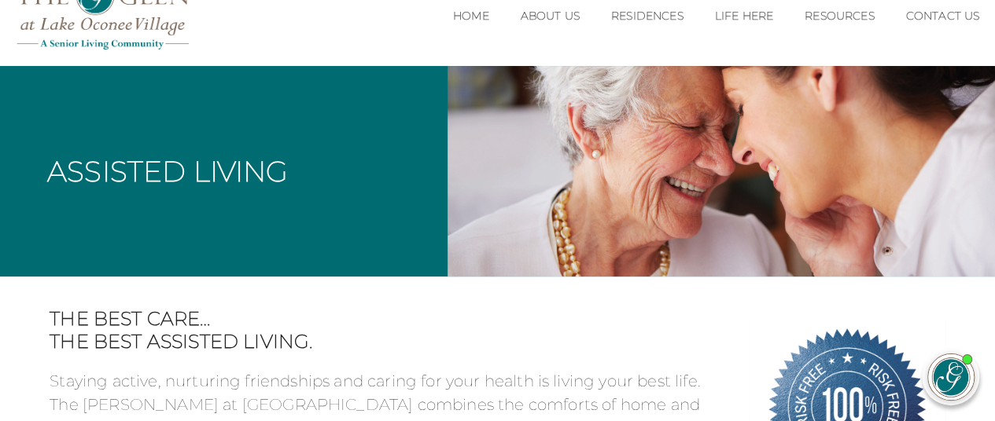
scroll to position [0, 0]
